Goal: Task Accomplishment & Management: Manage account settings

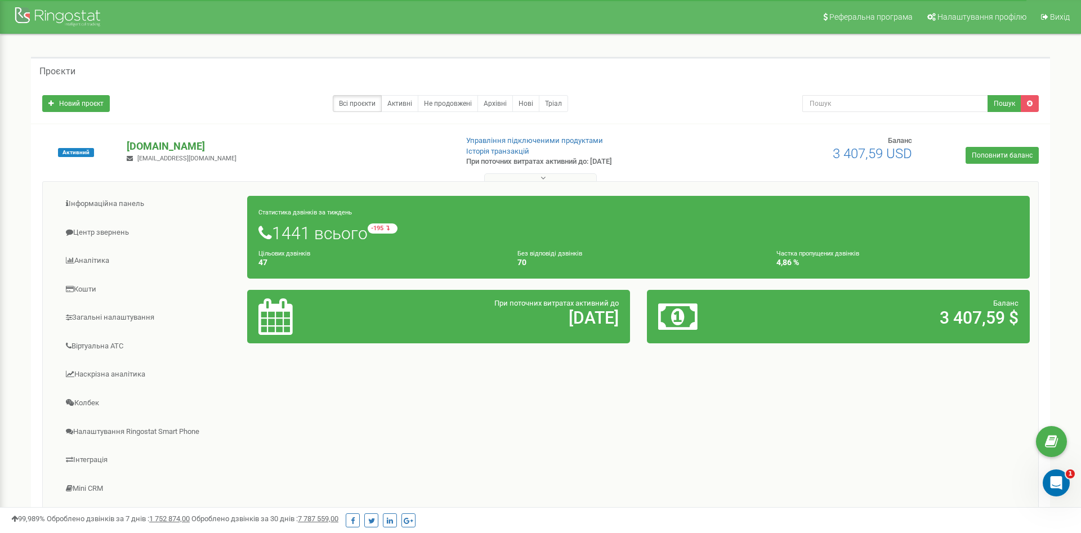
click at [158, 141] on p "[DOMAIN_NAME]" at bounding box center [287, 146] width 321 height 15
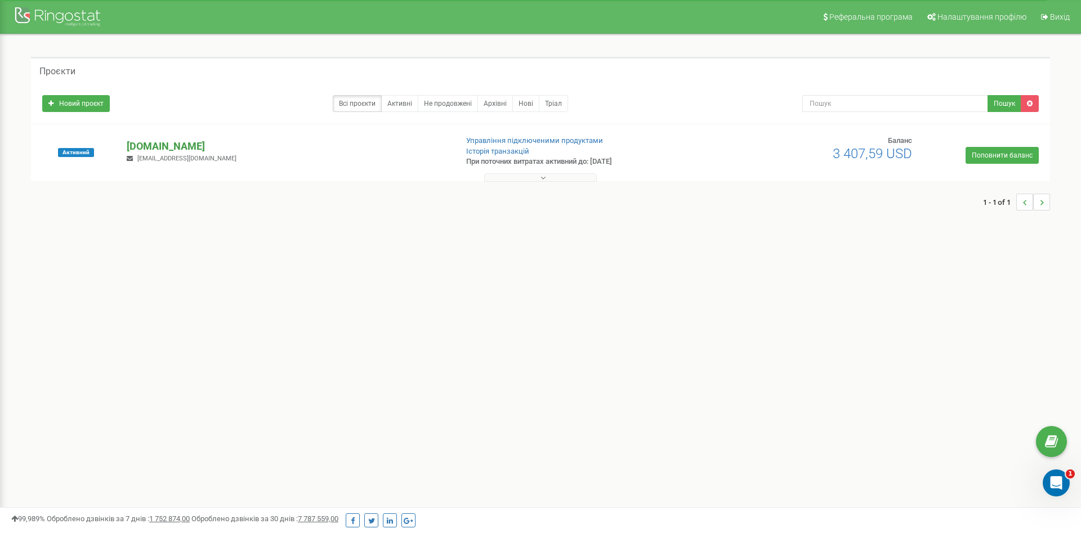
click at [158, 141] on p "[DOMAIN_NAME]" at bounding box center [287, 146] width 321 height 15
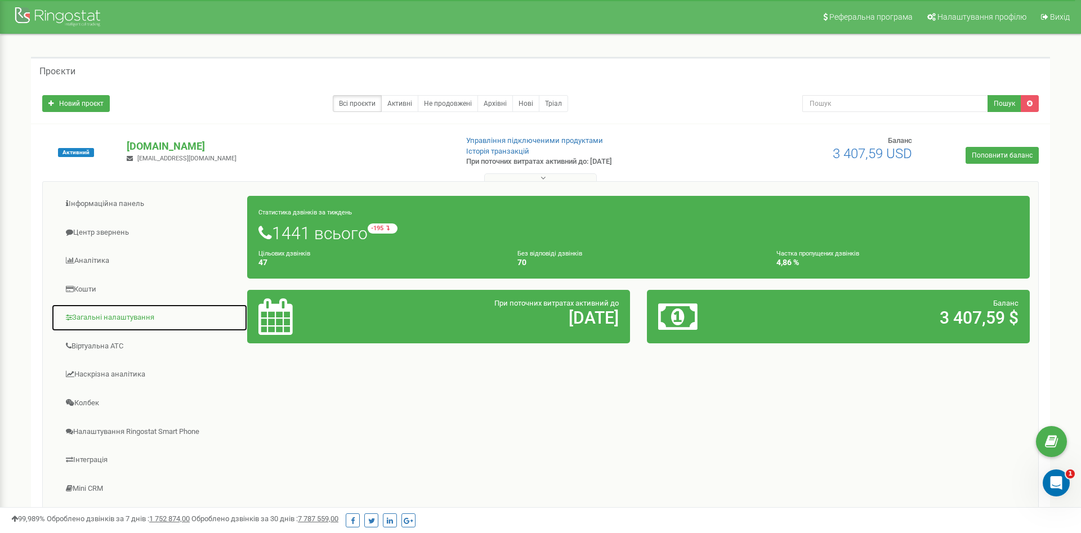
click at [116, 320] on link "Загальні налаштування" at bounding box center [149, 318] width 196 height 28
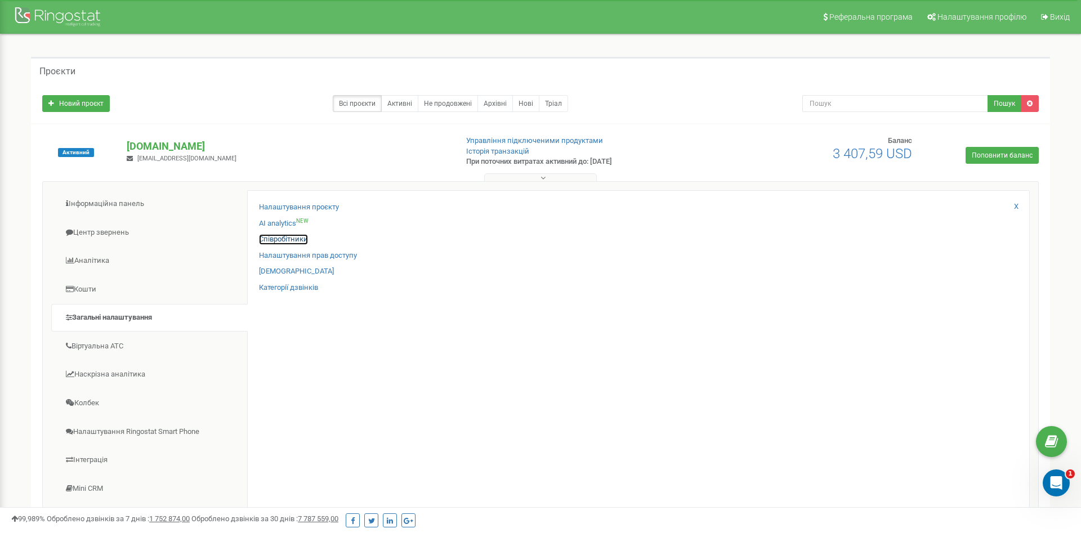
click at [280, 239] on link "Співробітники" at bounding box center [283, 239] width 49 height 11
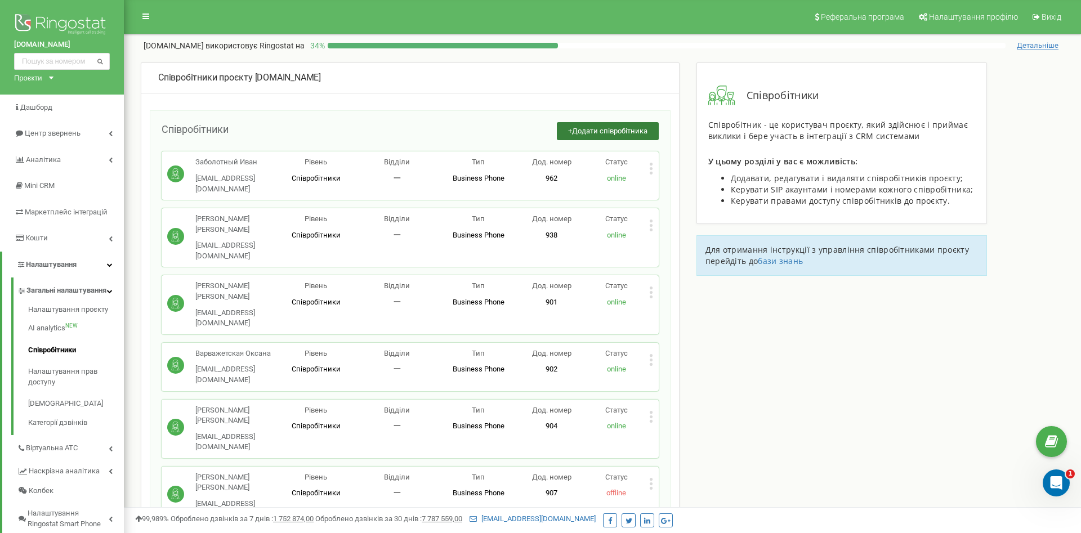
click at [626, 131] on span "Додати співробітника" at bounding box center [609, 131] width 75 height 8
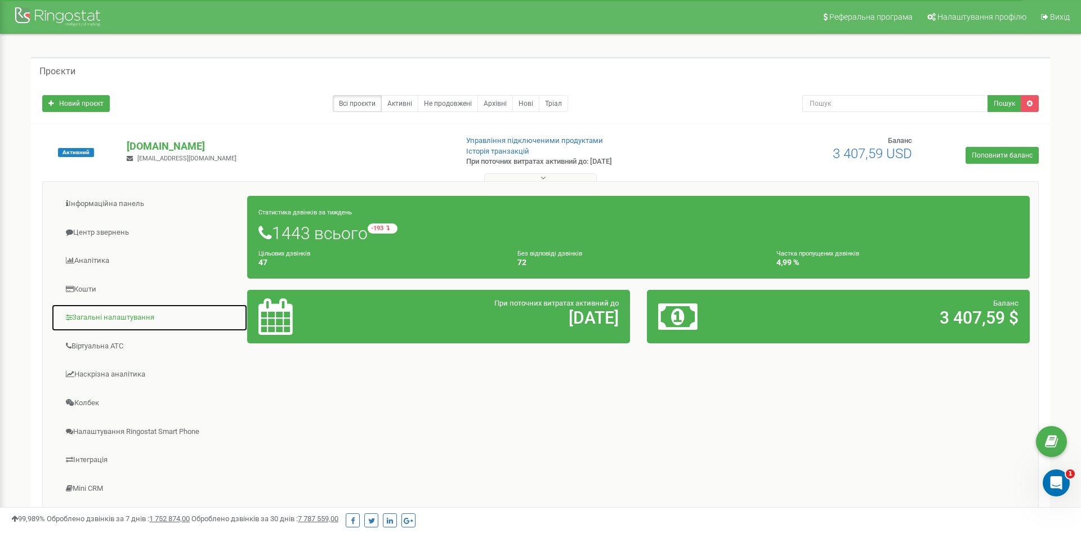
click at [106, 319] on link "Загальні налаштування" at bounding box center [149, 318] width 196 height 28
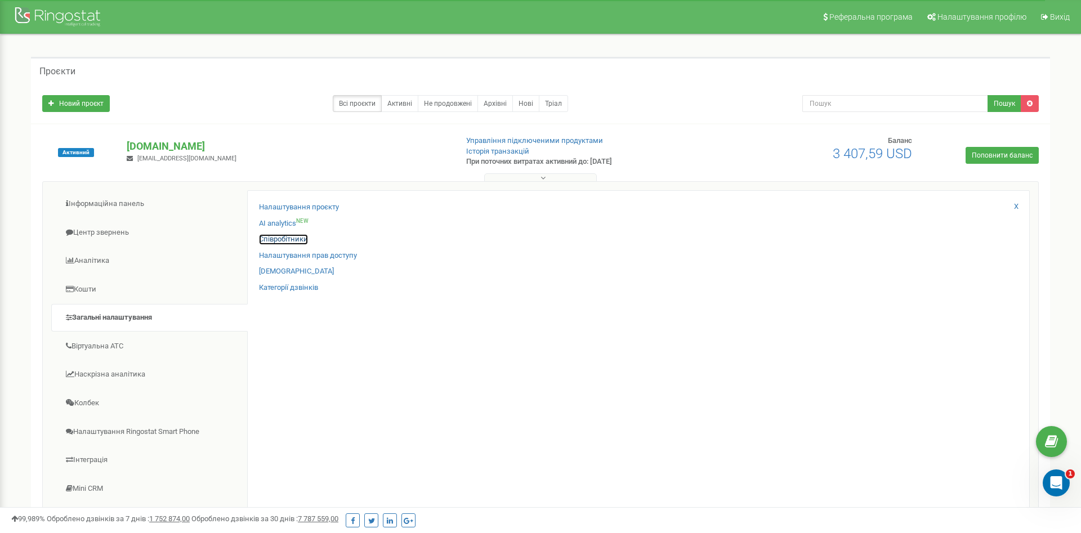
click at [281, 236] on link "Співробітники" at bounding box center [283, 239] width 49 height 11
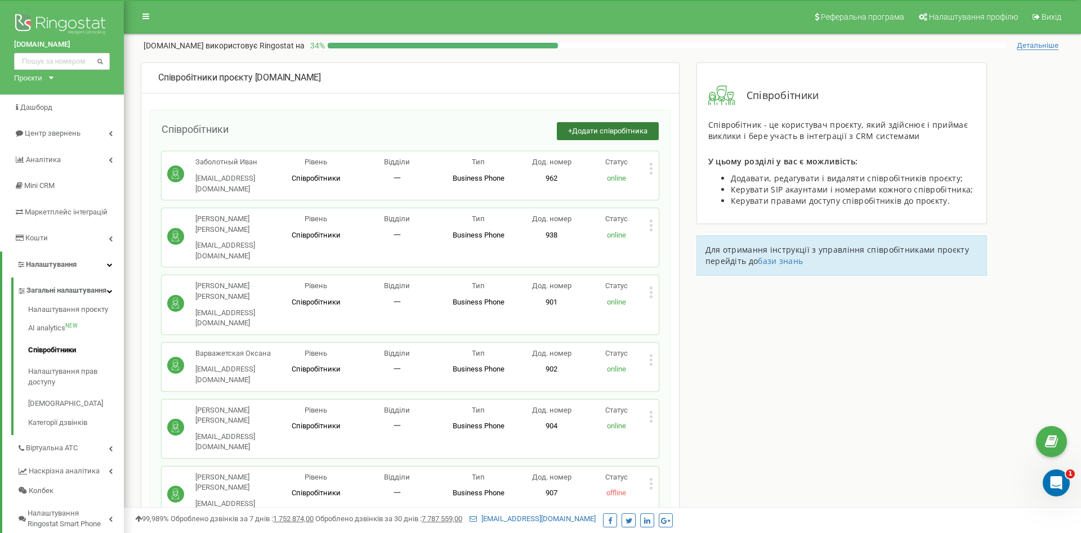
click at [591, 128] on span "Додати співробітника" at bounding box center [609, 131] width 75 height 8
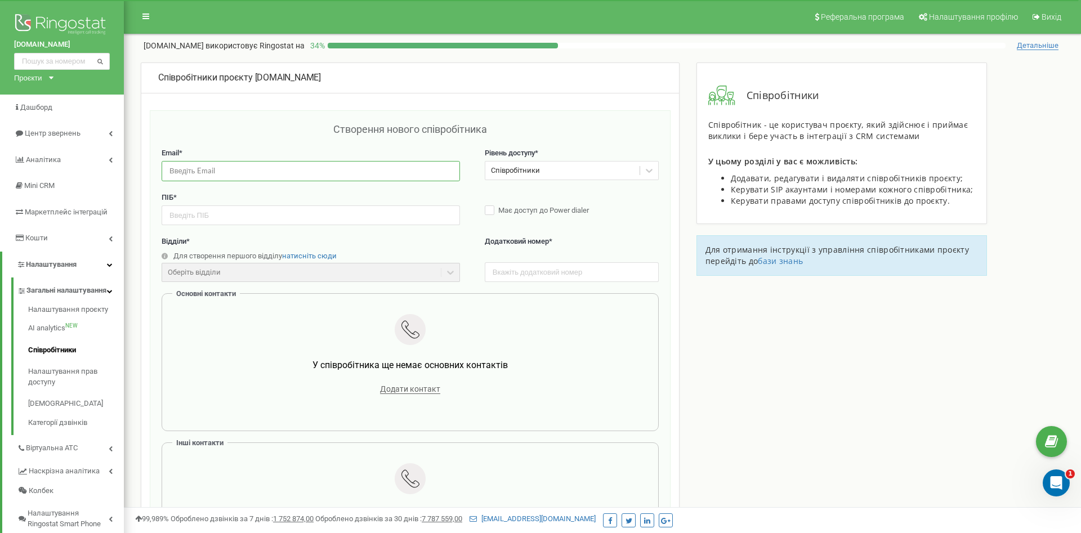
click at [218, 169] on input "email" at bounding box center [311, 171] width 298 height 20
type input "ш"
type input "[EMAIL_ADDRESS][DOMAIN_NAME]"
click at [177, 212] on input "text" at bounding box center [311, 215] width 298 height 20
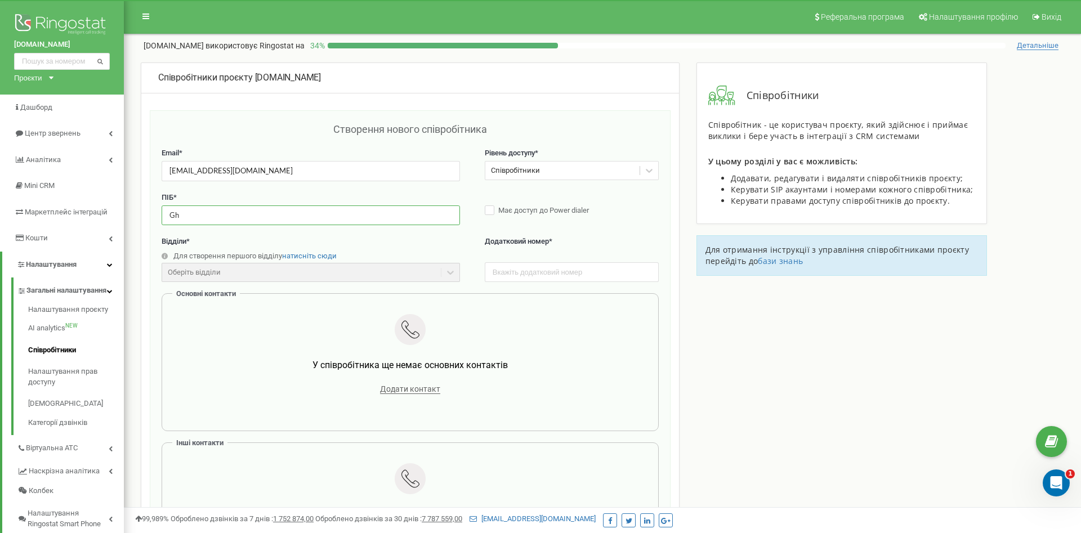
type input "G"
type input "Привалова Юлия"
click at [546, 277] on input "text" at bounding box center [572, 272] width 174 height 20
click at [511, 270] on input "text" at bounding box center [572, 272] width 174 height 20
type input "931"
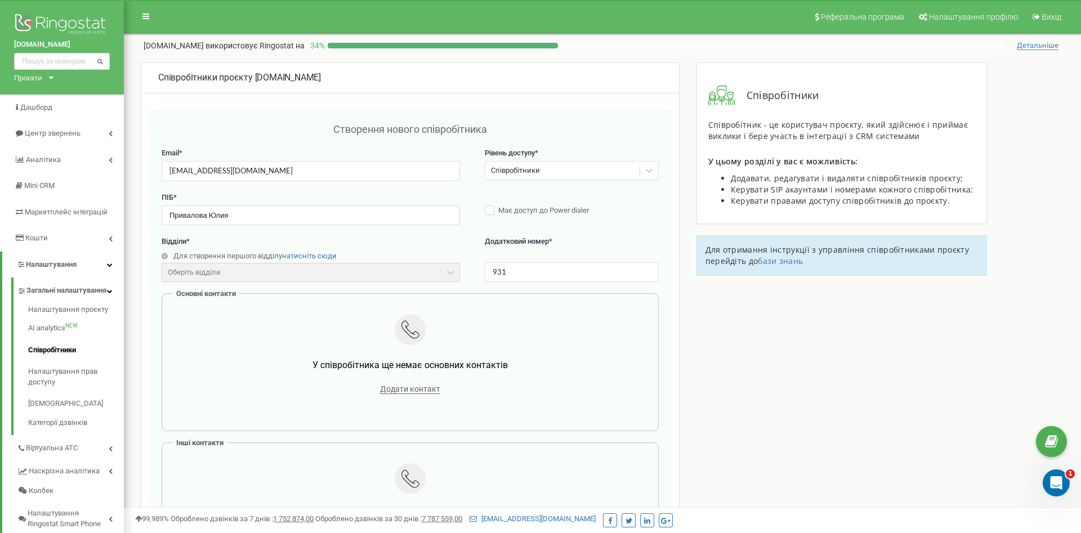
click at [566, 318] on div at bounding box center [410, 331] width 462 height 34
click at [425, 390] on span "Додати контакт" at bounding box center [410, 389] width 60 height 10
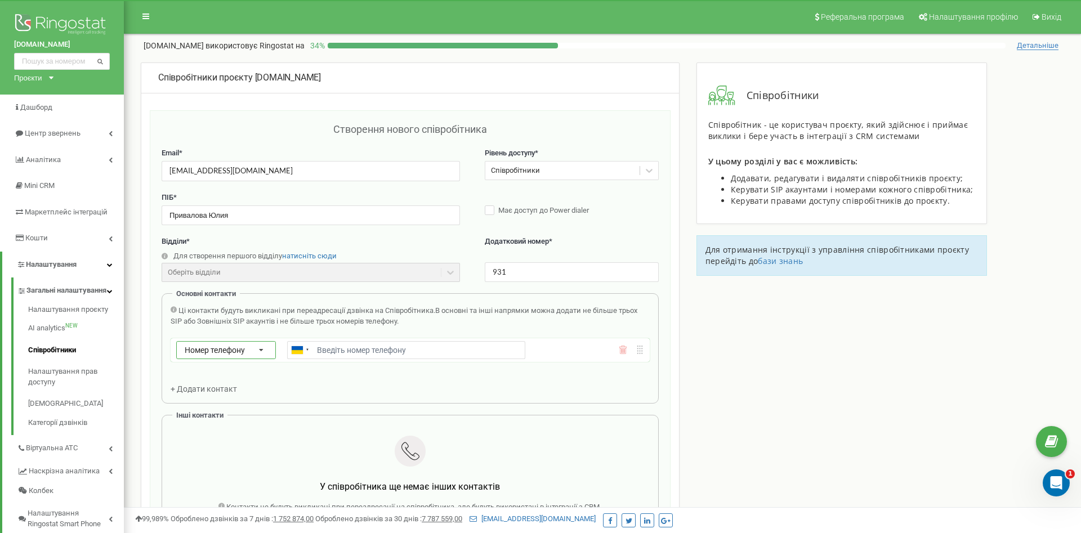
click at [260, 348] on icon at bounding box center [261, 351] width 25 height 18
click at [194, 384] on div "SIP" at bounding box center [226, 382] width 98 height 16
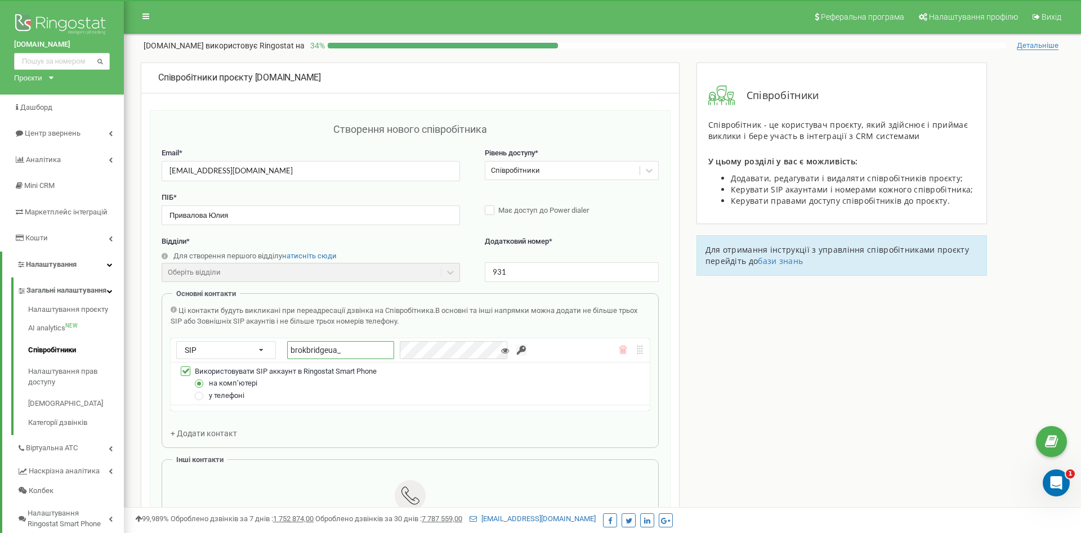
click at [358, 350] on input "brokbridgeua_" at bounding box center [340, 350] width 107 height 18
type input "brokbridgeua_931"
click at [519, 349] on input "button" at bounding box center [521, 349] width 11 height 11
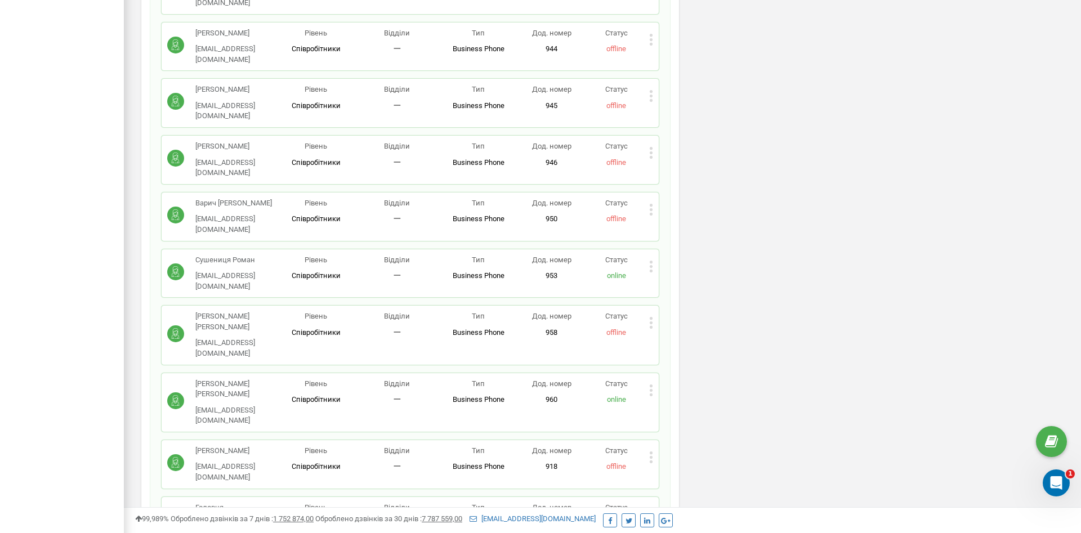
scroll to position [1979, 0]
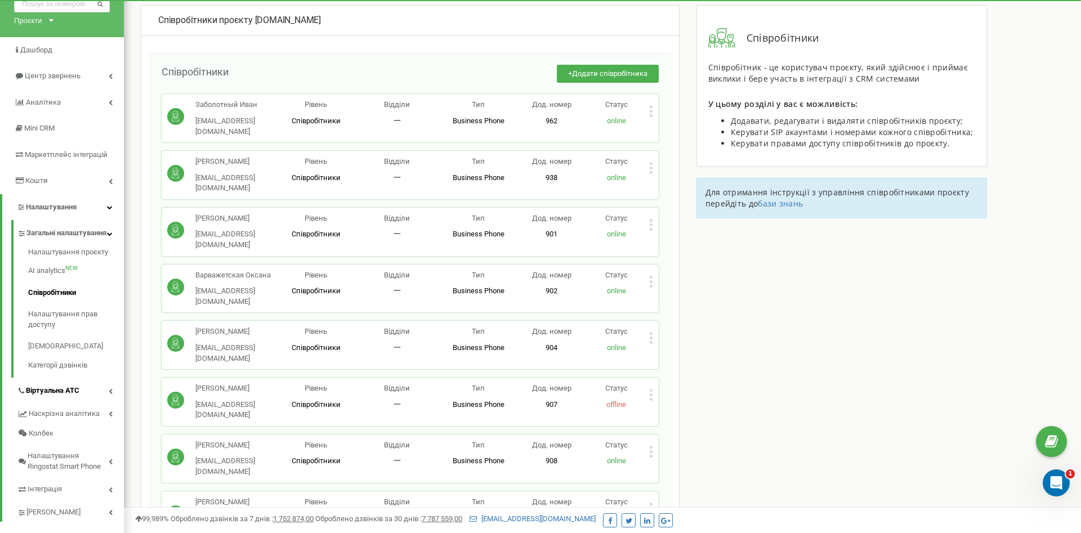
scroll to position [115, 0]
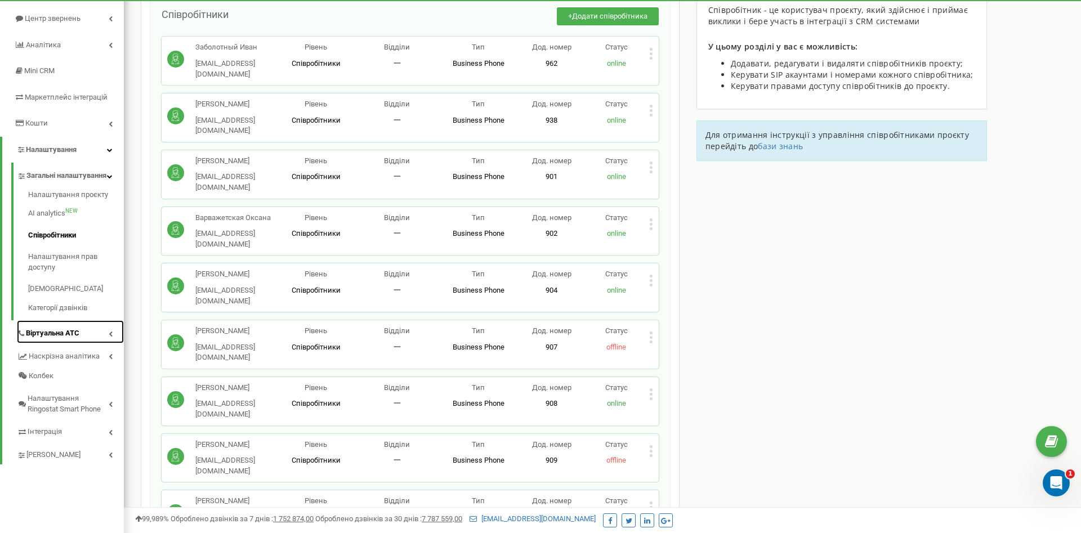
click at [96, 338] on link "Віртуальна АТС" at bounding box center [70, 331] width 107 height 23
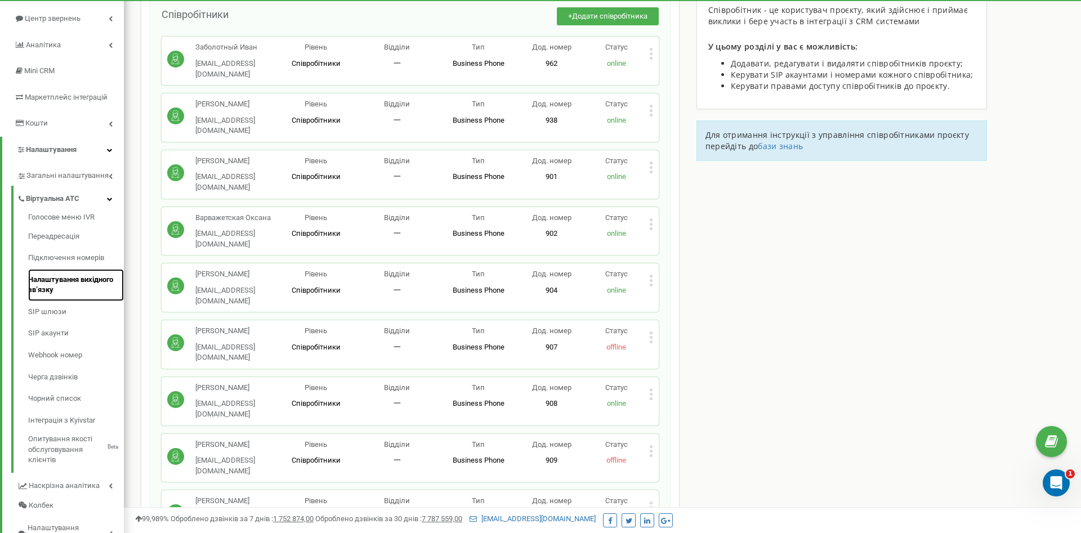
click at [77, 281] on link "Налаштування вихідного зв’язку" at bounding box center [76, 285] width 96 height 32
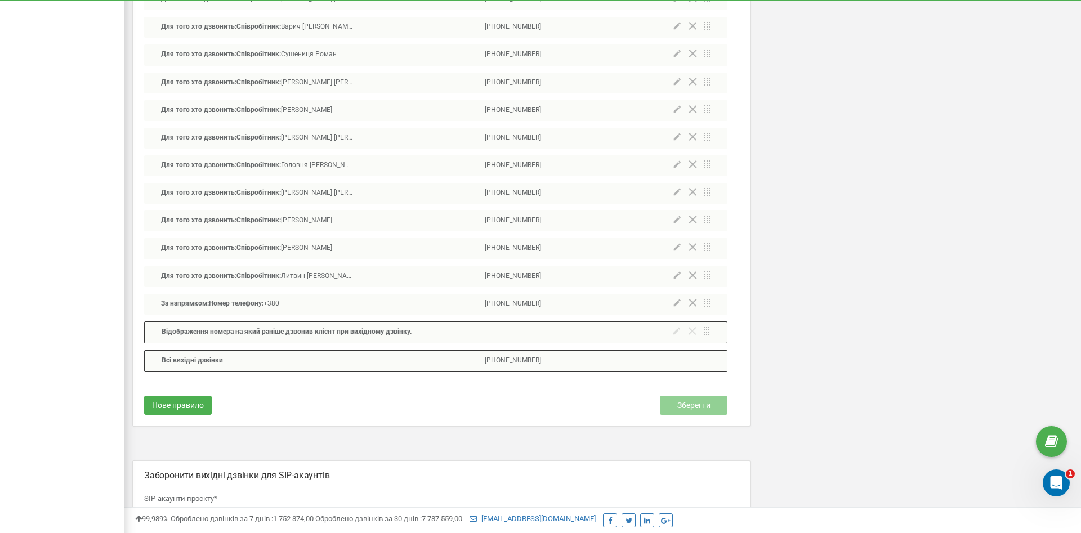
scroll to position [918, 0]
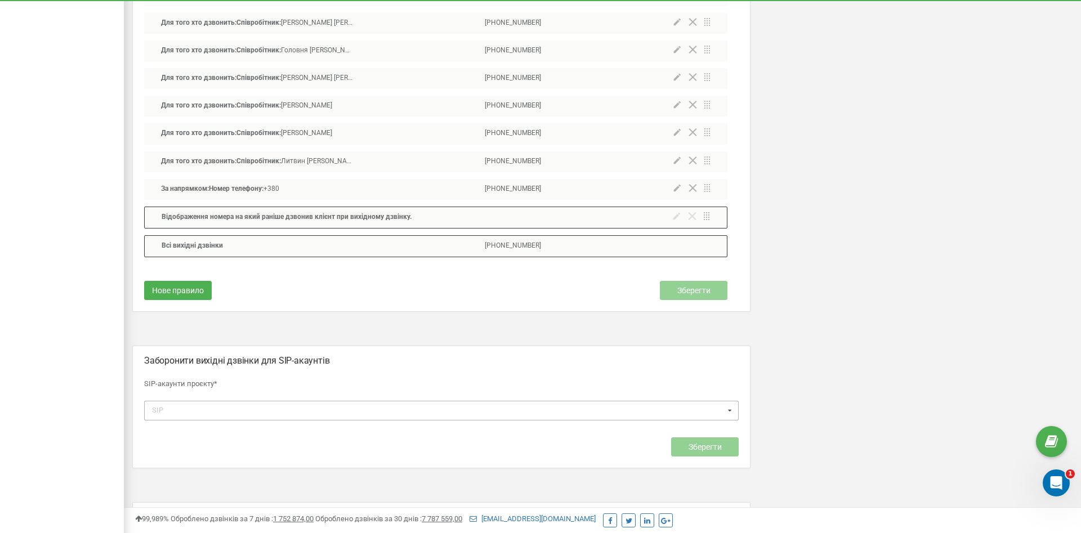
click at [348, 401] on div "SIP brokbridgeua_912 [GEOGRAPHIC_DATA] [GEOGRAPHIC_DATA] [GEOGRAPHIC_DATA] [GEO…" at bounding box center [441, 411] width 594 height 20
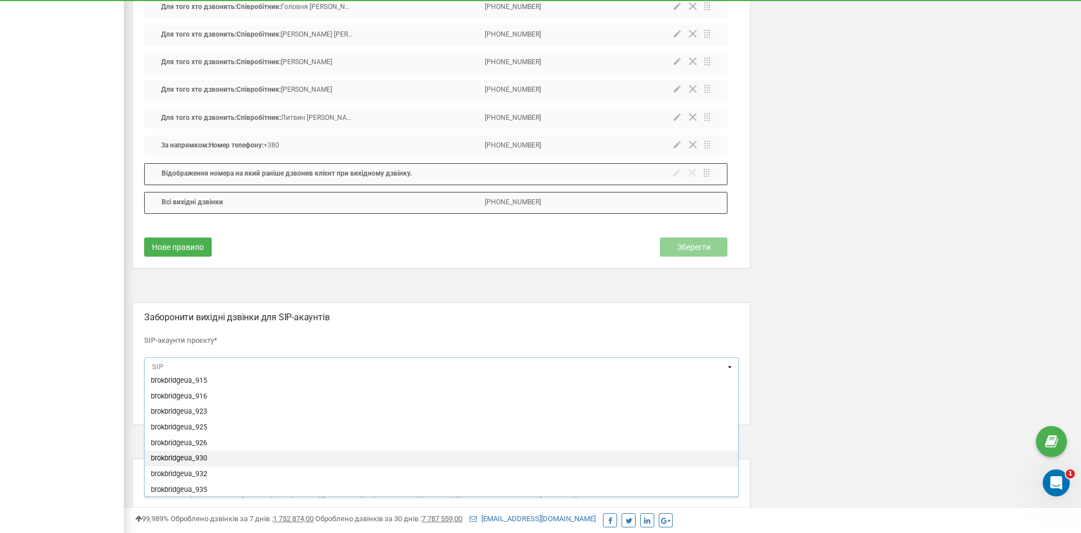
scroll to position [304, 0]
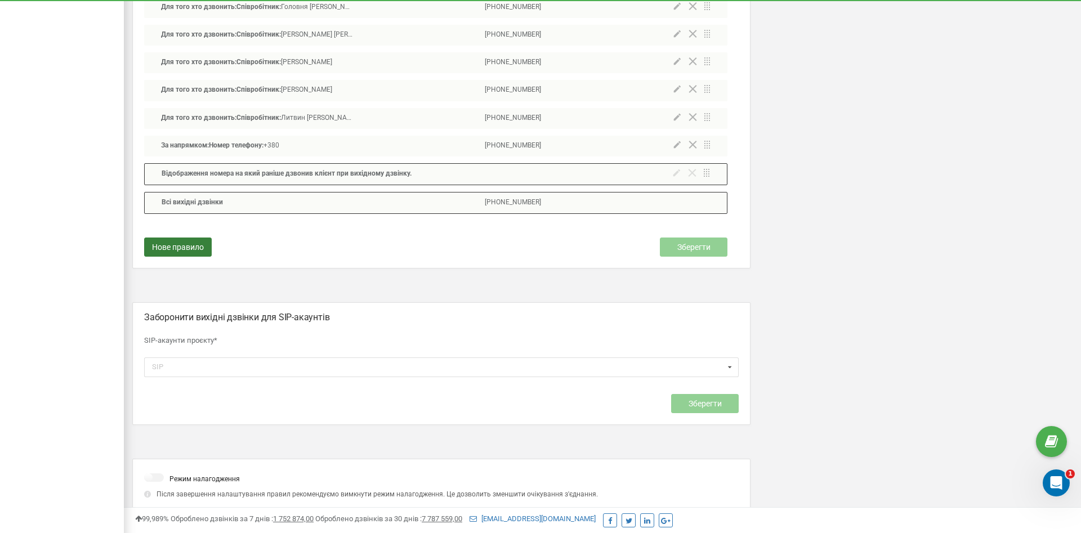
click at [177, 243] on span "Нове правило" at bounding box center [178, 247] width 52 height 9
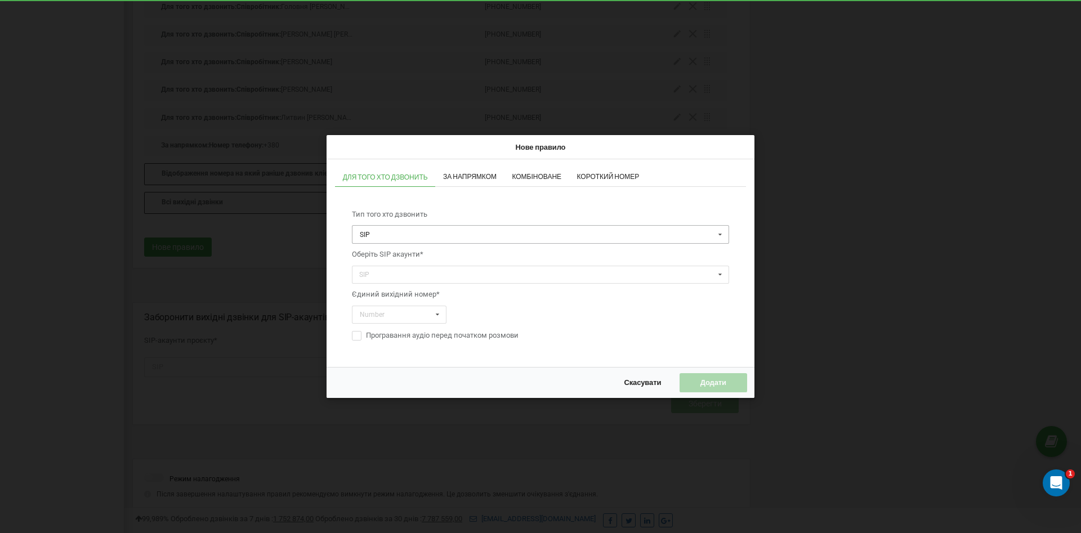
click at [445, 226] on input "text" at bounding box center [541, 234] width 376 height 17
click at [741, 205] on div "Тип того хто дзвонить [PERSON_NAME] Відділ Співробітник Оберіть SIP акаунти* SI…" at bounding box center [540, 276] width 411 height 166
click at [429, 280] on div "SIP brokbridgeua_912 [GEOGRAPHIC_DATA] [GEOGRAPHIC_DATA] [GEOGRAPHIC_DATA] [GEO…" at bounding box center [540, 275] width 377 height 19
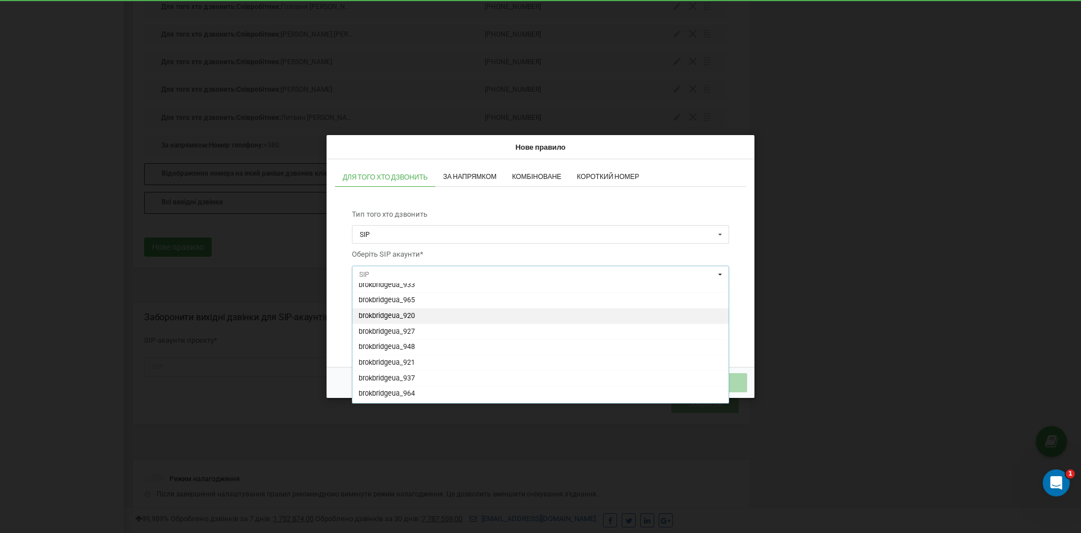
scroll to position [597, 0]
click at [404, 392] on span "brokbridgeua_931" at bounding box center [386, 395] width 56 height 8
click at [321, 312] on div "Нове правило Для того хто дзвонить За напрямком Комбіноване Короткий номер Тип …" at bounding box center [540, 266] width 1081 height 533
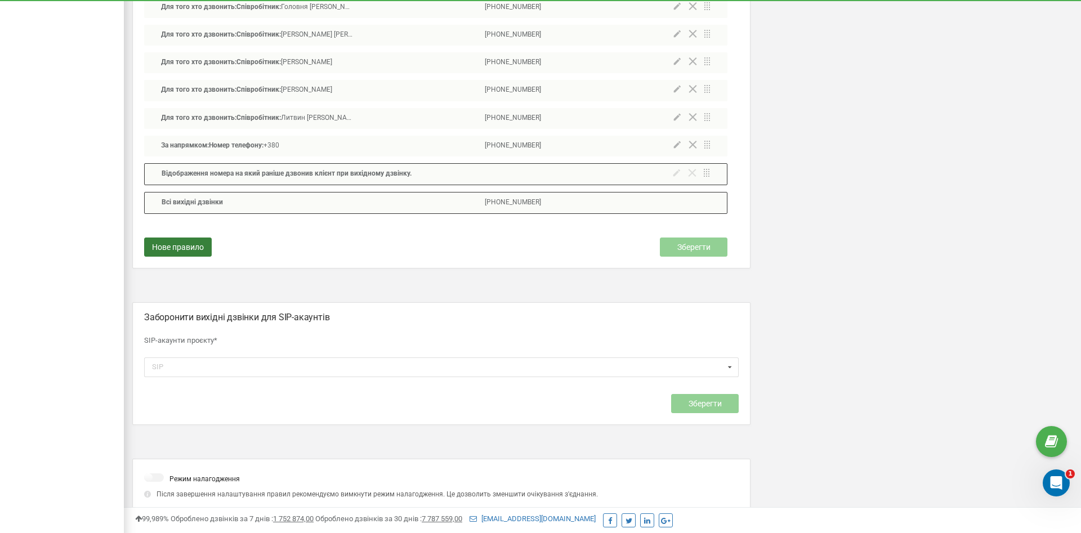
click at [186, 243] on span "Нове правило" at bounding box center [178, 247] width 52 height 9
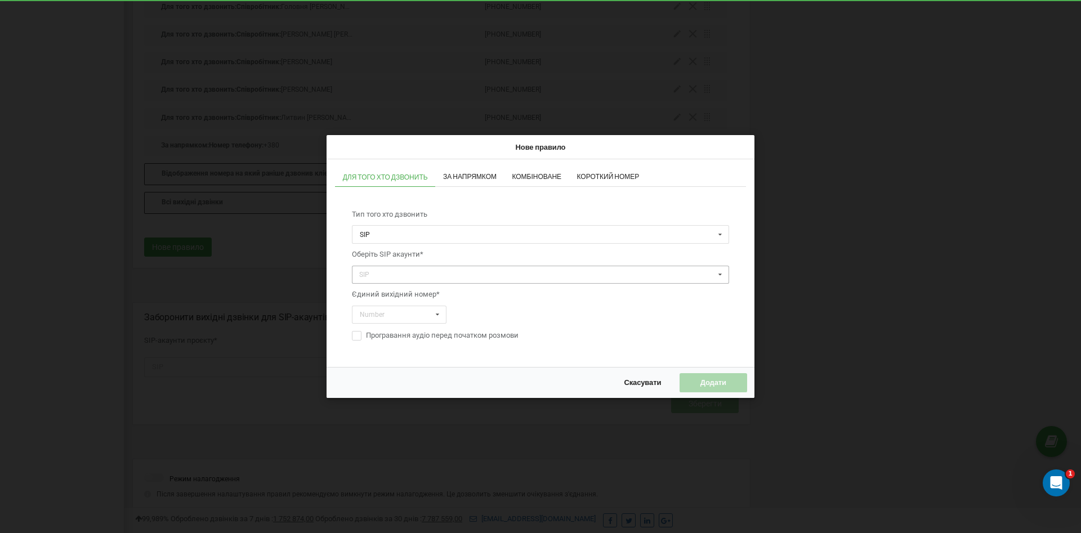
click at [413, 270] on div "SIP brokbridgeua_912 [GEOGRAPHIC_DATA] [GEOGRAPHIC_DATA] [GEOGRAPHIC_DATA] [GEO…" at bounding box center [540, 275] width 377 height 19
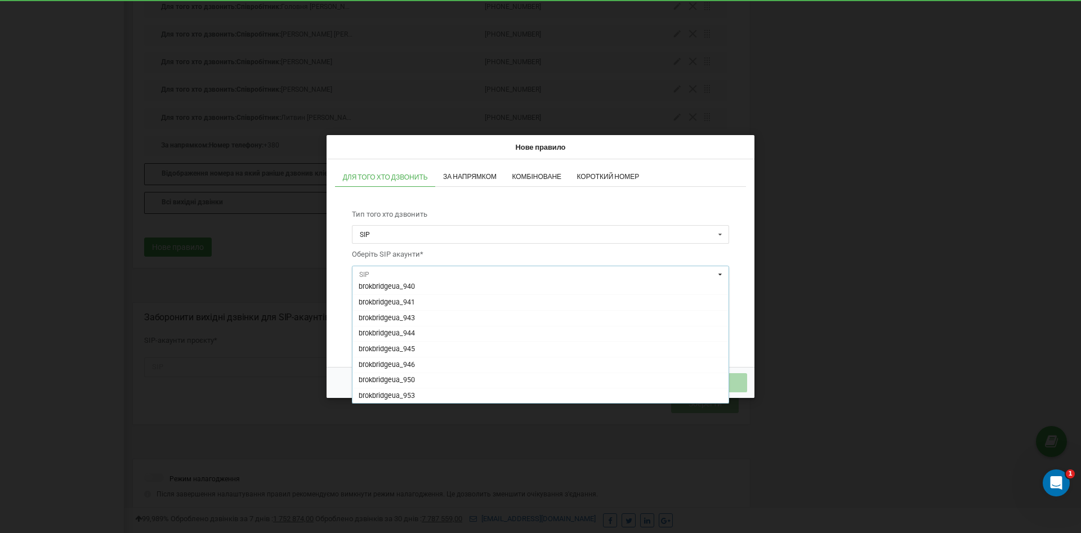
scroll to position [597, 0]
click at [423, 393] on div "brokbridgeua_931" at bounding box center [540, 395] width 376 height 16
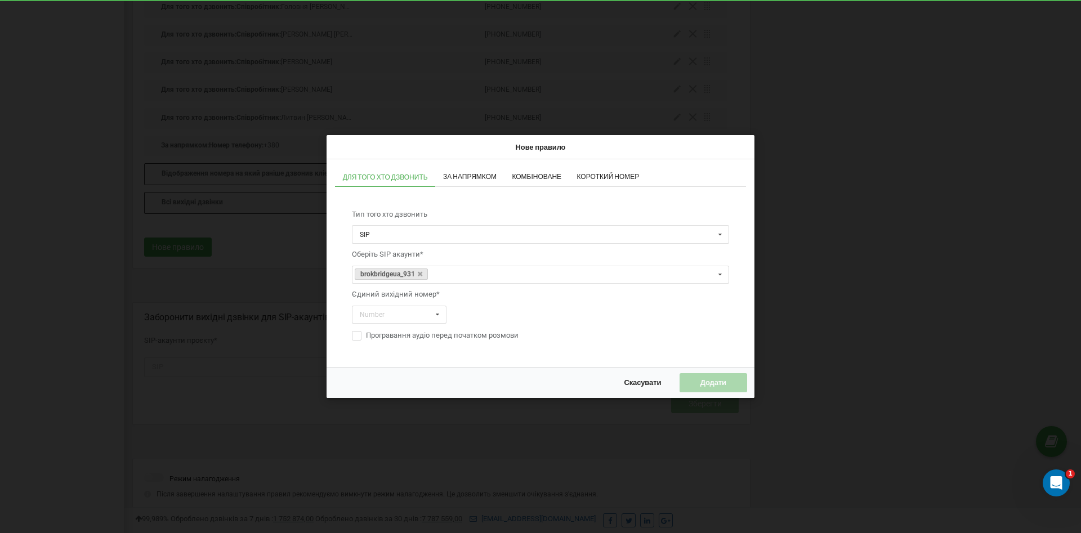
click at [740, 259] on div "Тип того хто дзвонить [PERSON_NAME] Відділ Співробітник Оберіть SIP акаунти* br…" at bounding box center [540, 276] width 411 height 166
click at [439, 314] on icon at bounding box center [438, 314] width 14 height 17
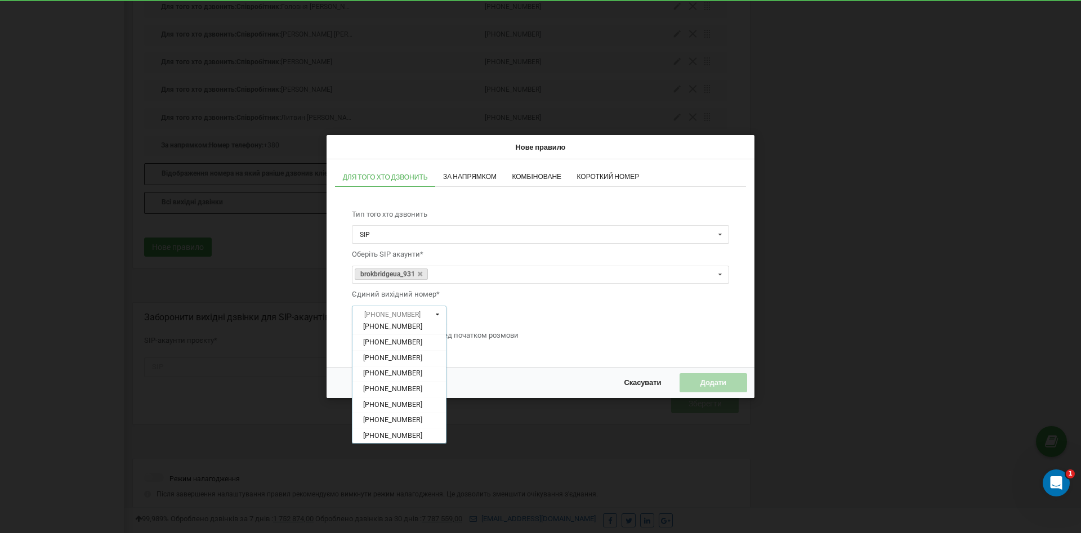
scroll to position [425, 0]
click at [413, 388] on span "[PHONE_NUMBER]" at bounding box center [392, 388] width 59 height 8
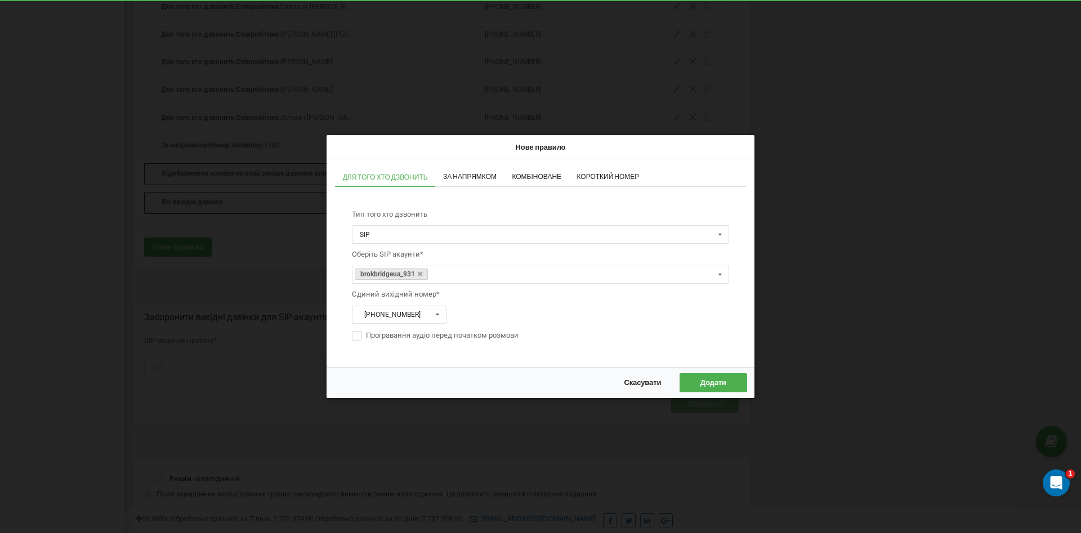
click at [479, 174] on span "За напрямком" at bounding box center [469, 176] width 53 height 7
click at [535, 174] on span "Комбіноване" at bounding box center [537, 176] width 50 height 7
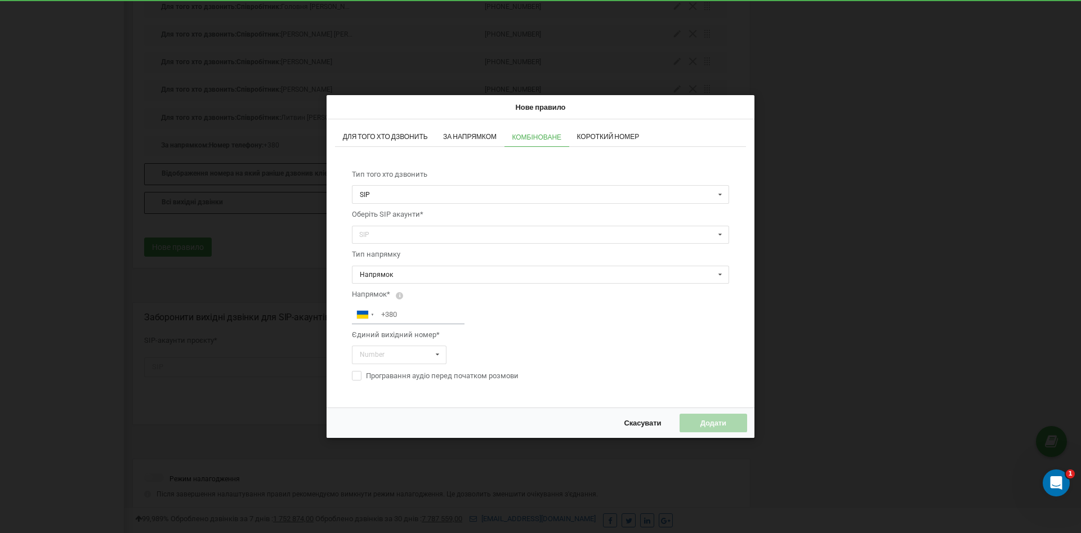
click at [624, 136] on span "Короткий номер" at bounding box center [608, 136] width 62 height 7
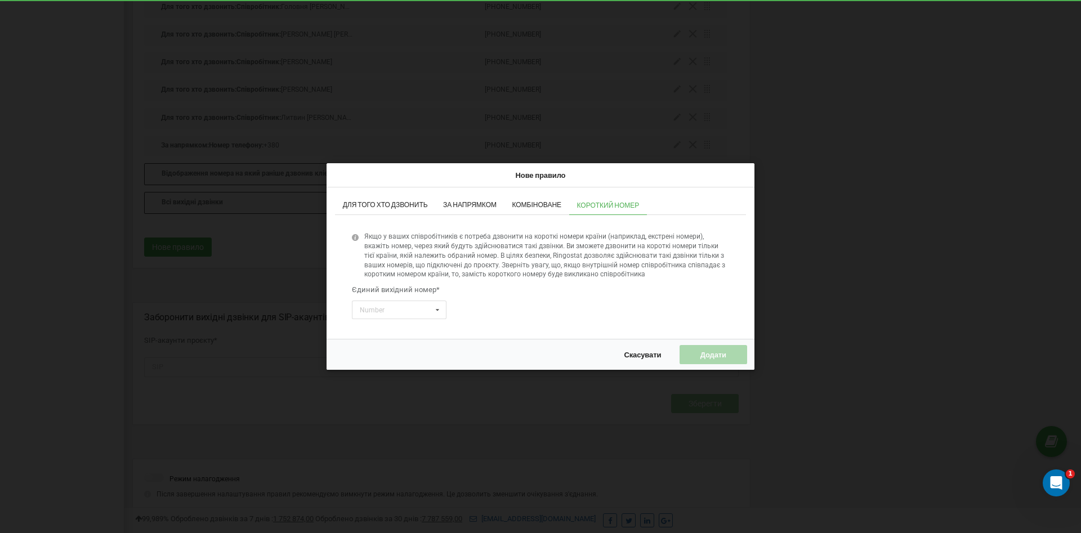
click at [369, 202] on span "Для того хто дзвонить" at bounding box center [385, 204] width 85 height 7
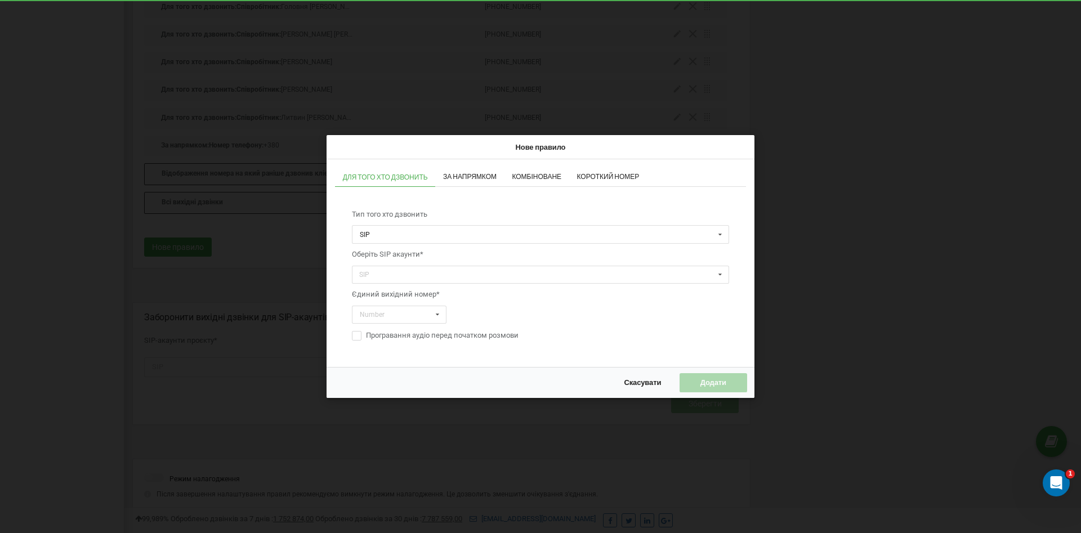
click at [375, 178] on span "Для того хто дзвонить" at bounding box center [385, 177] width 85 height 7
click at [398, 274] on div "SIP brokbridgeua_912 [GEOGRAPHIC_DATA] [GEOGRAPHIC_DATA] [GEOGRAPHIC_DATA] [GEO…" at bounding box center [540, 275] width 377 height 19
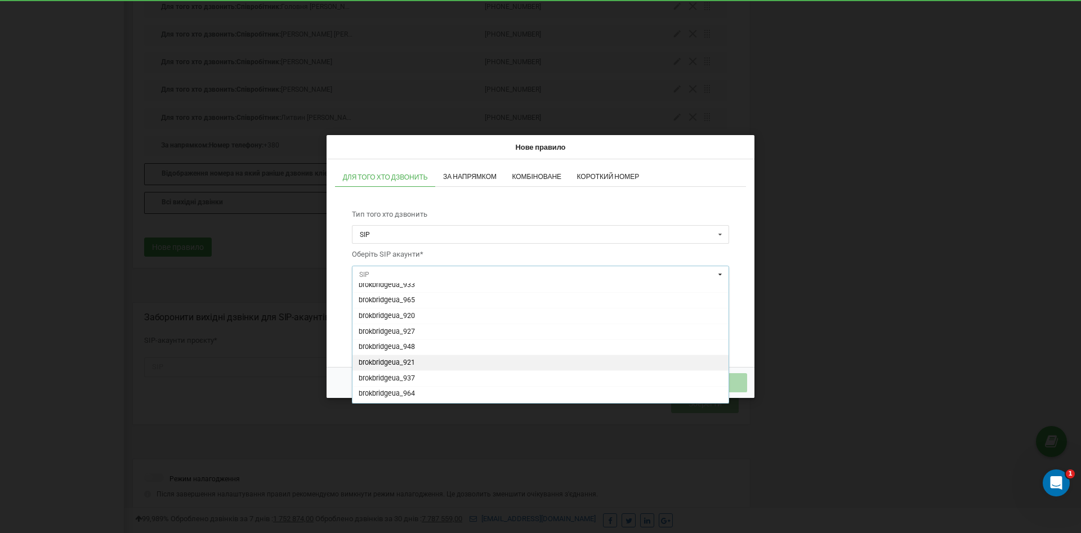
scroll to position [597, 0]
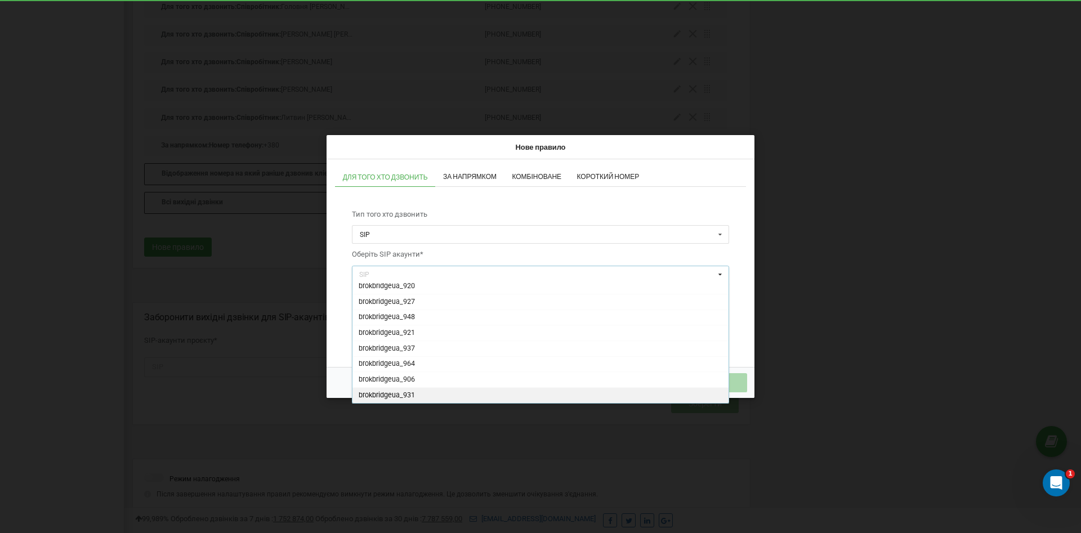
click at [409, 393] on span "brokbridgeua_931" at bounding box center [386, 395] width 56 height 8
click at [736, 254] on div "Тип того хто дзвонить [PERSON_NAME] Відділ Співробітник Оберіть SIP акаунти* br…" at bounding box center [540, 276] width 400 height 155
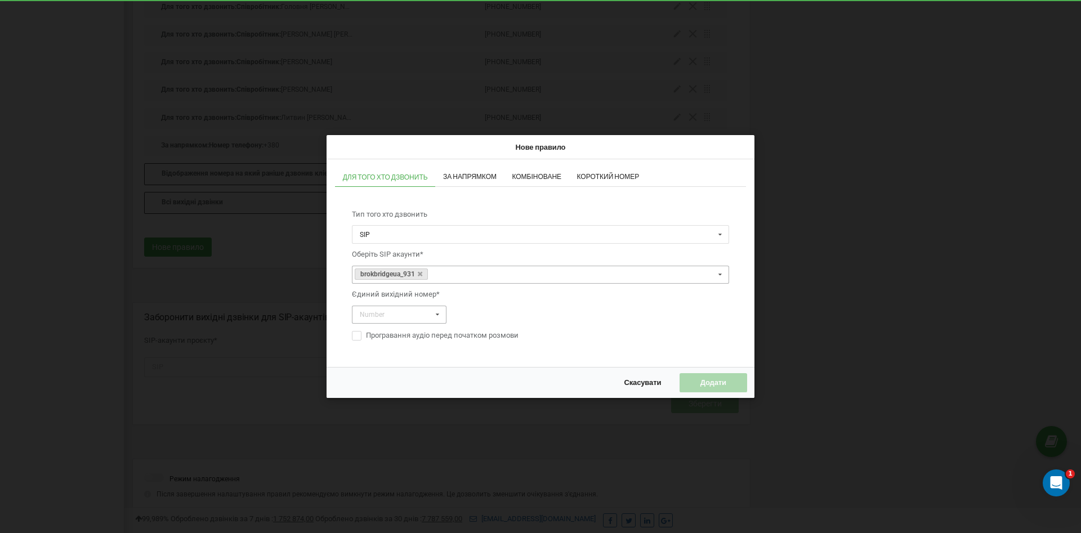
click at [433, 314] on icon at bounding box center [438, 314] width 14 height 17
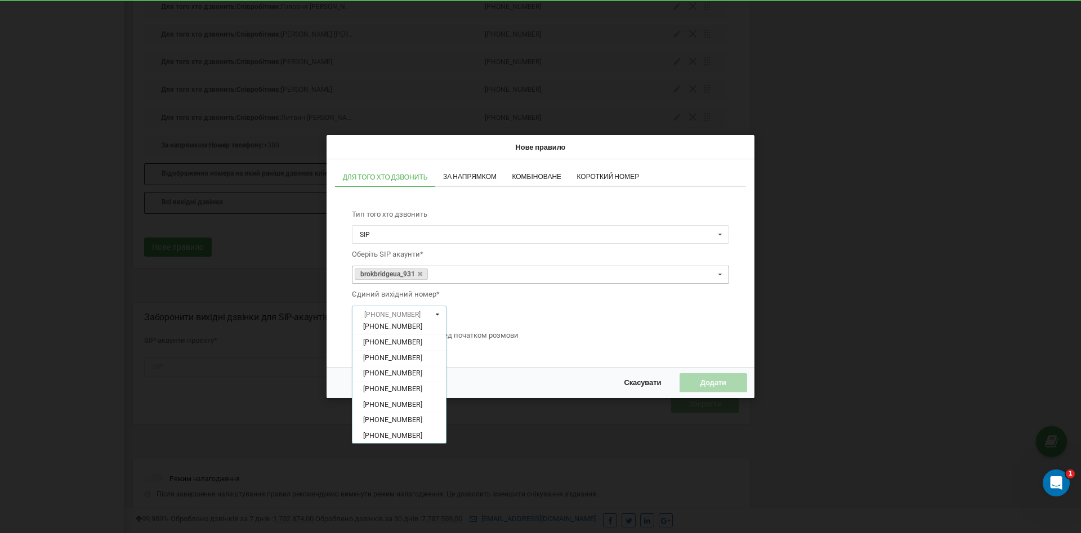
scroll to position [425, 0]
click at [398, 388] on span "[PHONE_NUMBER]" at bounding box center [392, 388] width 59 height 8
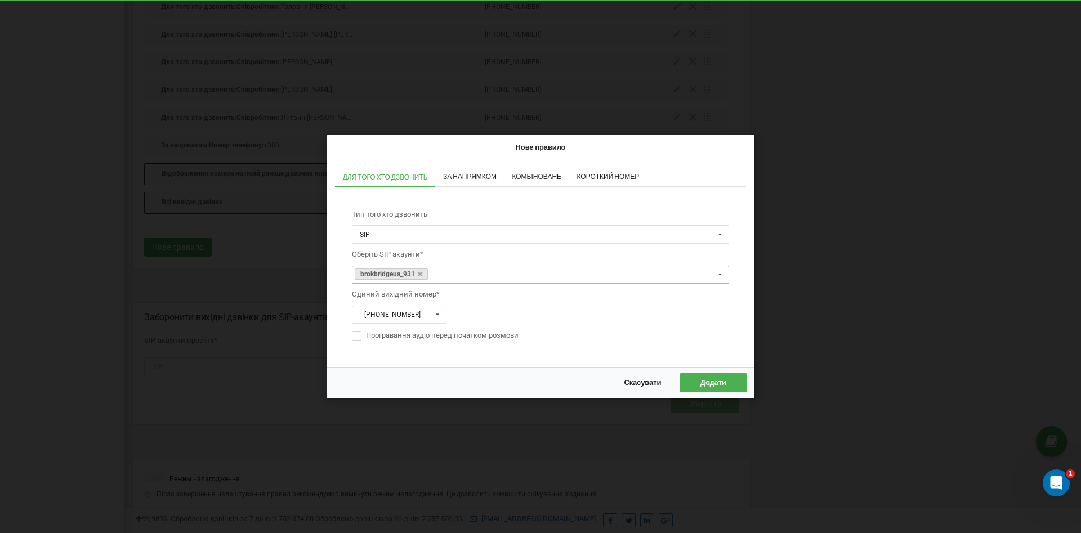
click at [722, 377] on button "Додати" at bounding box center [713, 382] width 68 height 19
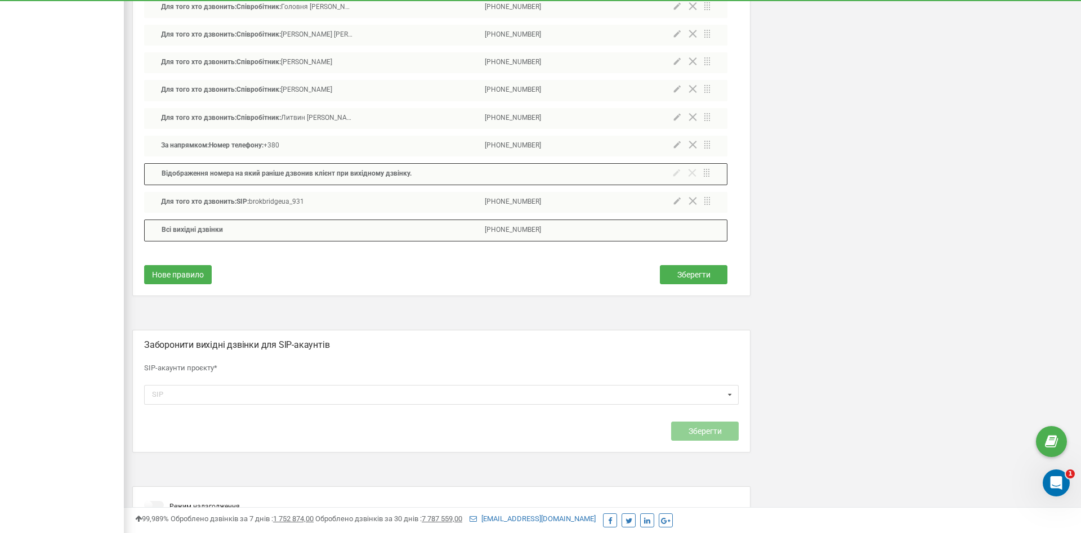
click at [678, 113] on icon at bounding box center [677, 116] width 7 height 7
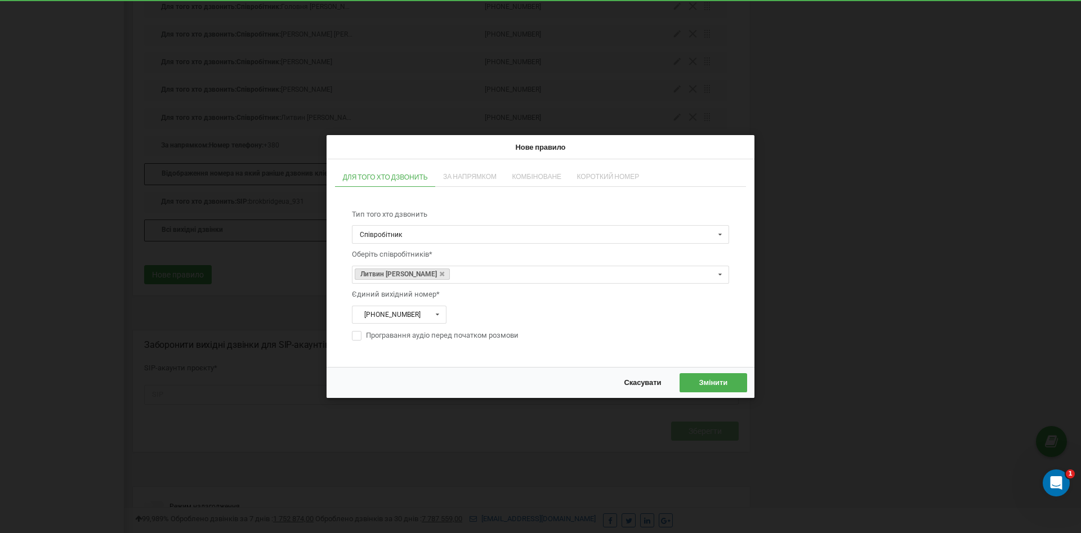
click at [474, 173] on span "За напрямком" at bounding box center [469, 176] width 53 height 7
click at [480, 176] on span "За напрямком" at bounding box center [469, 176] width 53 height 7
click at [639, 382] on span "Скасувати" at bounding box center [642, 382] width 37 height 9
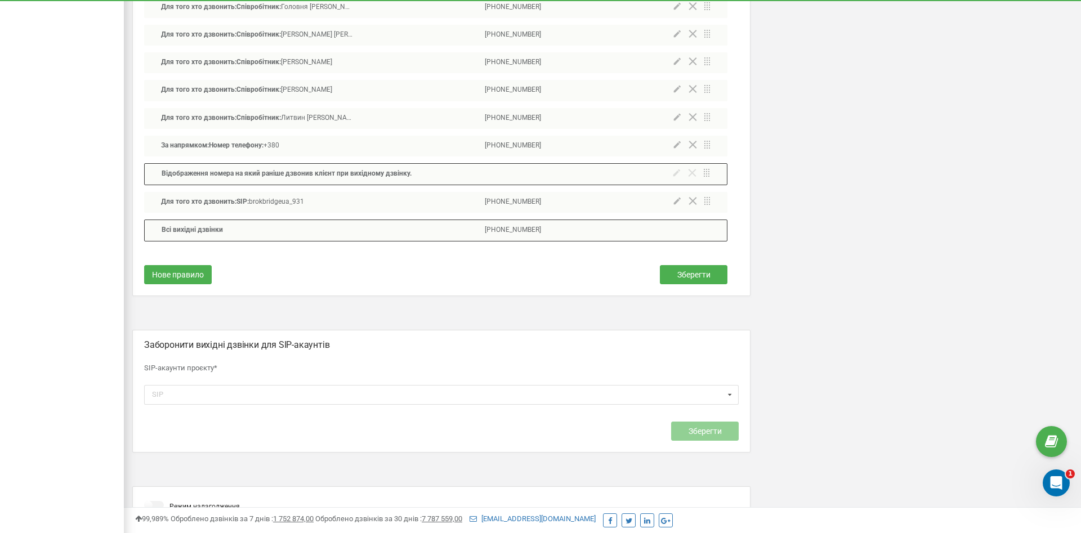
click at [677, 198] on icon at bounding box center [677, 201] width 7 height 7
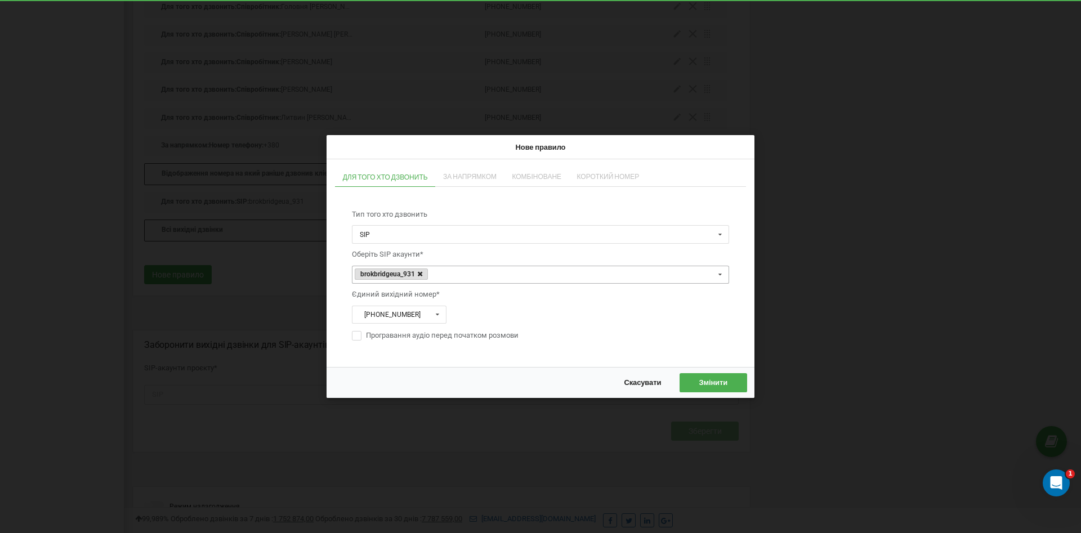
click at [420, 275] on icon at bounding box center [420, 274] width 5 height 6
click at [720, 272] on icon at bounding box center [720, 274] width 14 height 17
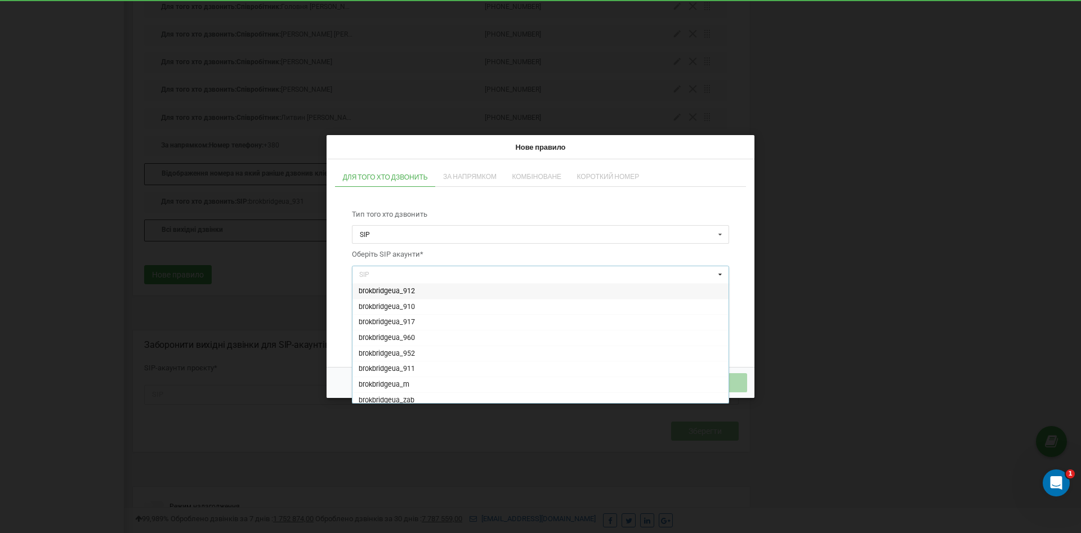
drag, startPoint x: 490, startPoint y: 268, endPoint x: 483, endPoint y: 263, distance: 8.4
click at [489, 267] on div "SIP brokbridgeua_912 [GEOGRAPHIC_DATA] [GEOGRAPHIC_DATA] [GEOGRAPHIC_DATA] [GEO…" at bounding box center [540, 275] width 377 height 19
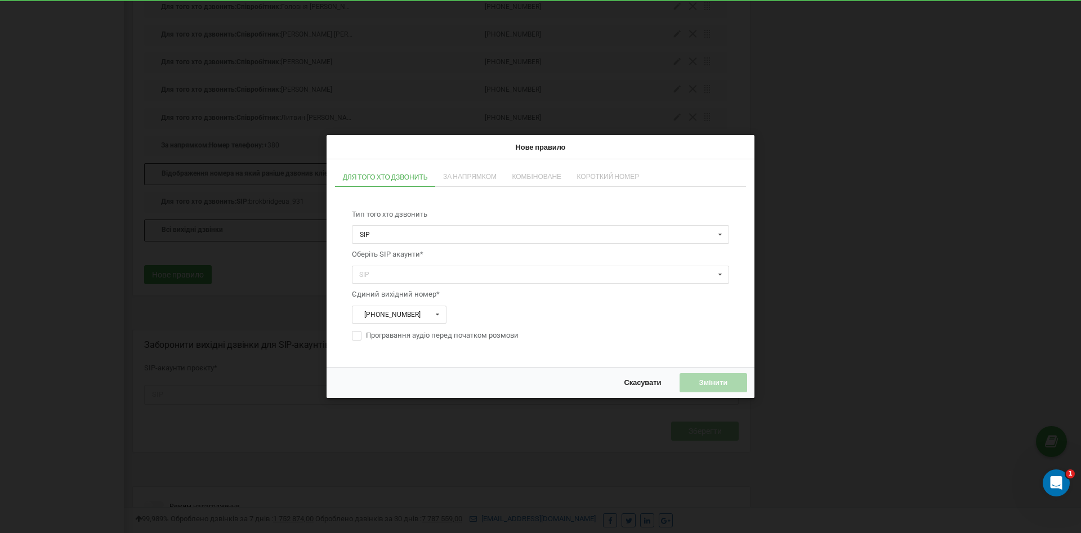
click at [458, 253] on span "Оберіть SIP акаунти*" at bounding box center [540, 254] width 377 height 21
click at [438, 230] on input "text" at bounding box center [541, 234] width 376 height 17
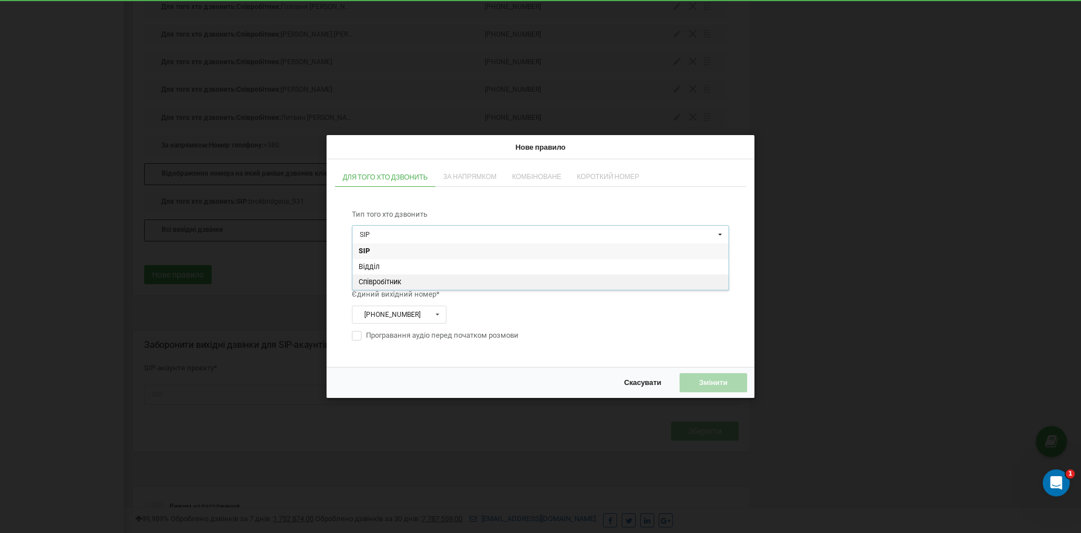
click at [395, 279] on span "Співробітник" at bounding box center [379, 282] width 43 height 8
click at [397, 278] on div "Співробітник" at bounding box center [386, 274] width 59 height 11
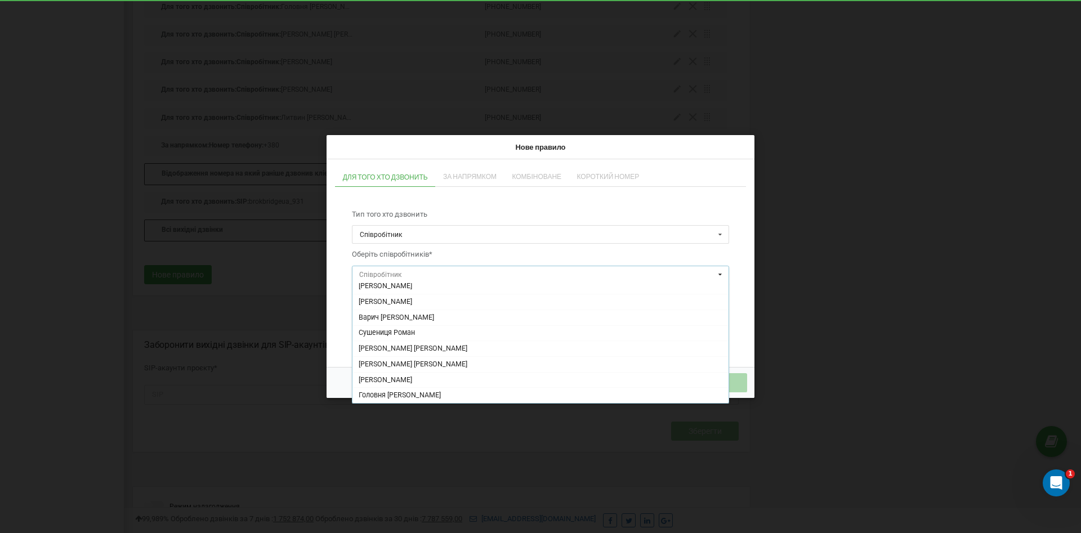
scroll to position [597, 0]
click at [402, 395] on span "Привалова Юлия" at bounding box center [386, 395] width 56 height 8
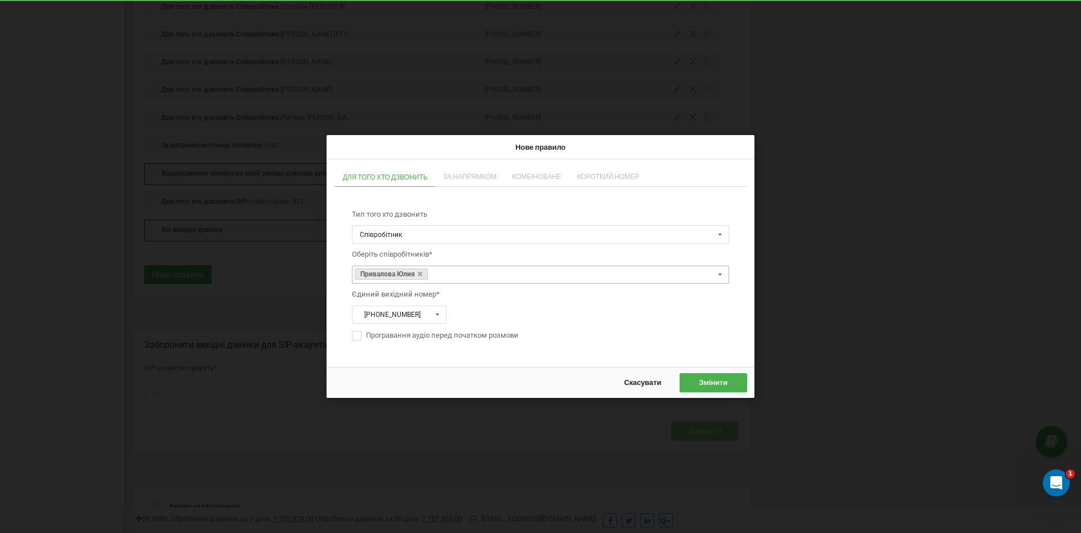
click at [338, 297] on div "Тип того хто дзвонить Співробітник SIP Відділ Співробітник Оберіть співробітник…" at bounding box center [540, 276] width 411 height 166
click at [705, 381] on span "Змінити" at bounding box center [712, 382] width 29 height 9
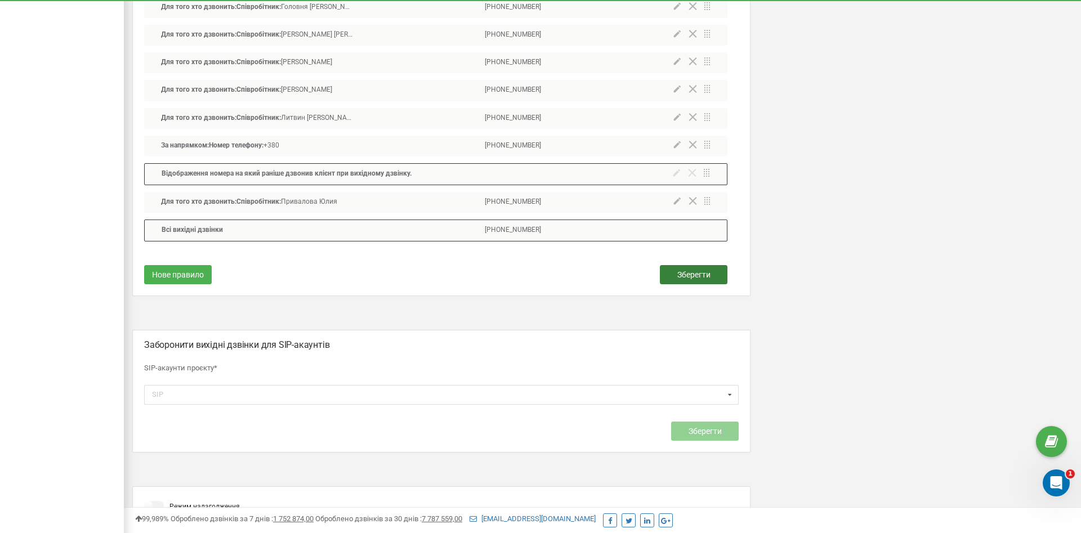
click at [700, 270] on span "Зберегти" at bounding box center [693, 274] width 33 height 9
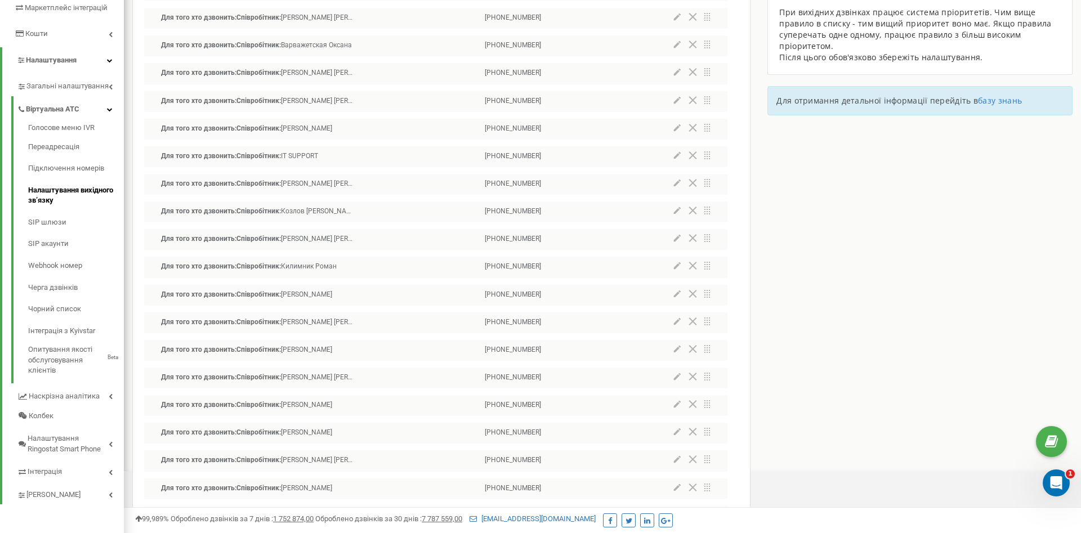
scroll to position [0, 0]
